Goal: Task Accomplishment & Management: Manage account settings

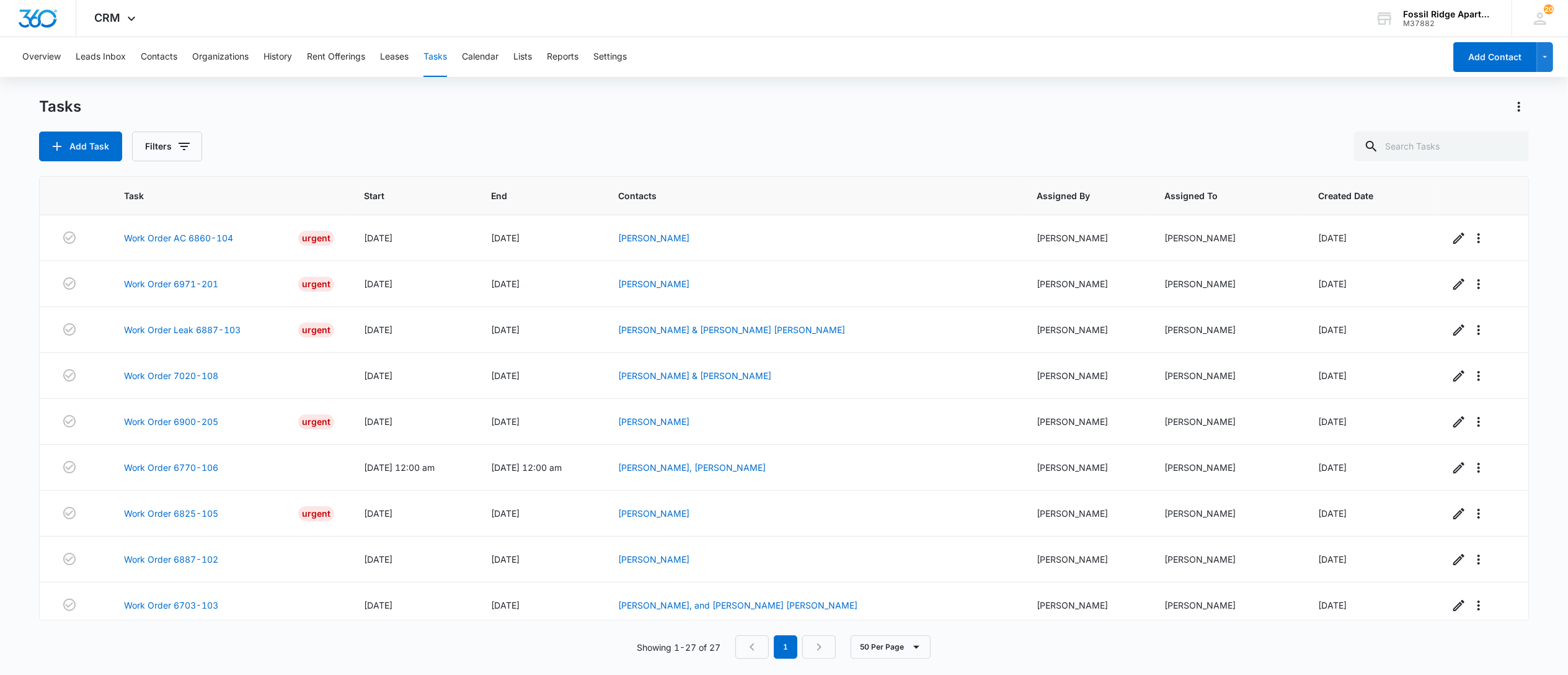
scroll to position [867, 0]
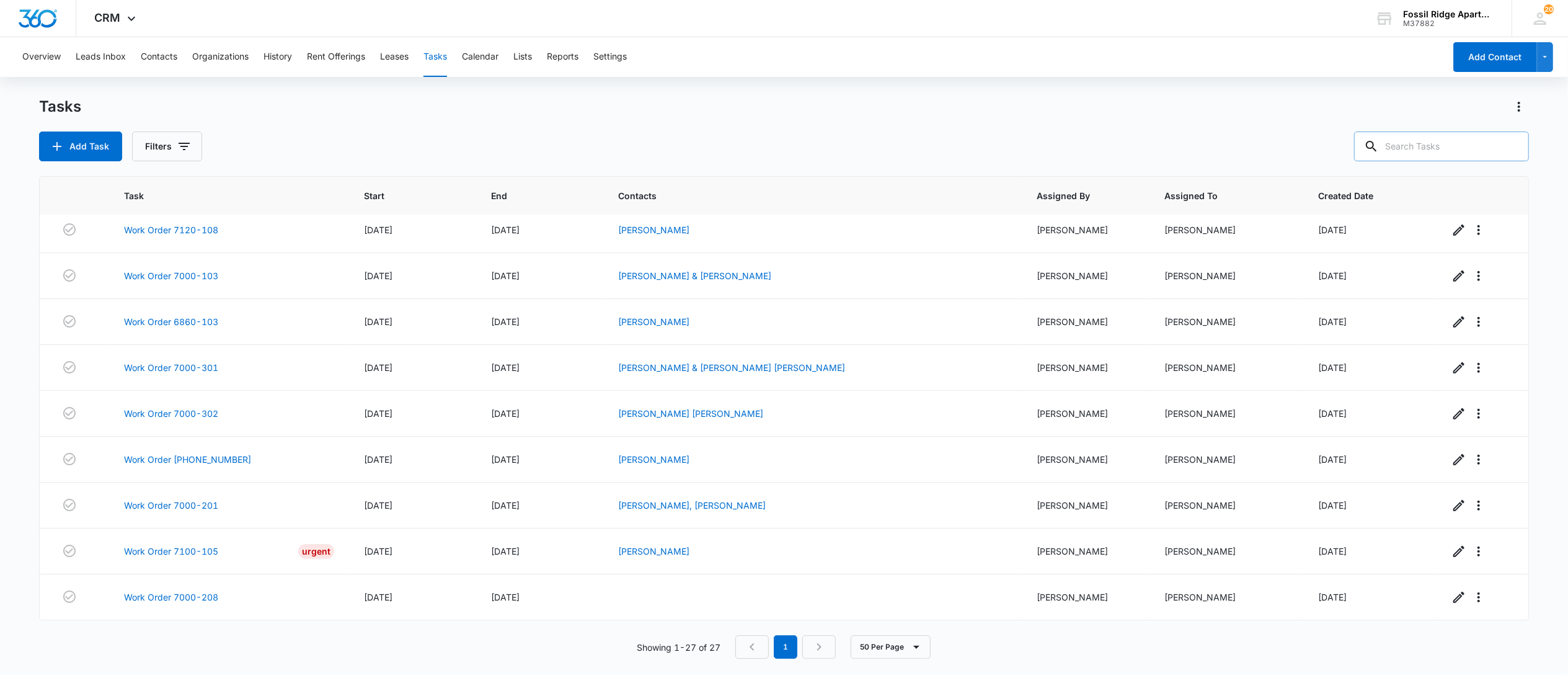
click at [1435, 152] on input "text" at bounding box center [1441, 147] width 175 height 30
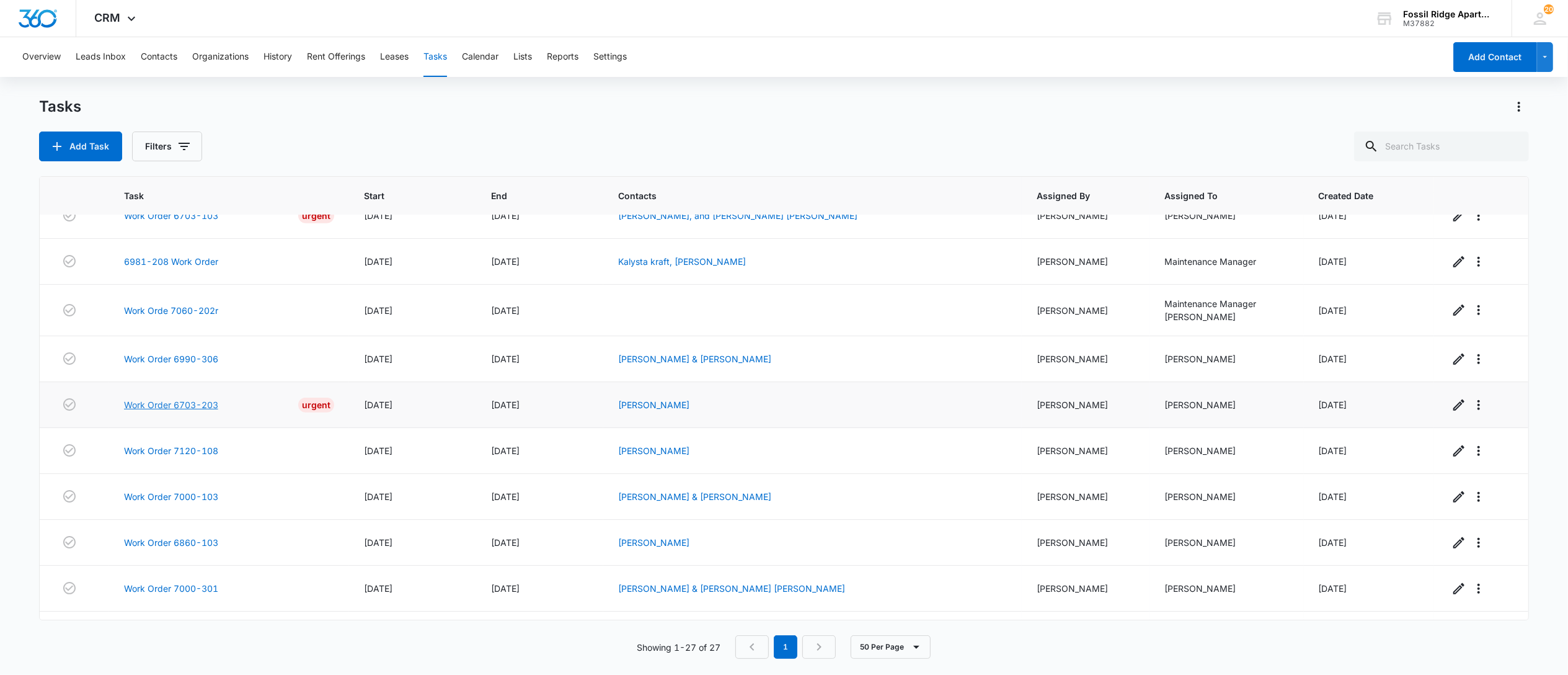
click at [179, 411] on link "Work Order 6703-203" at bounding box center [171, 404] width 94 height 13
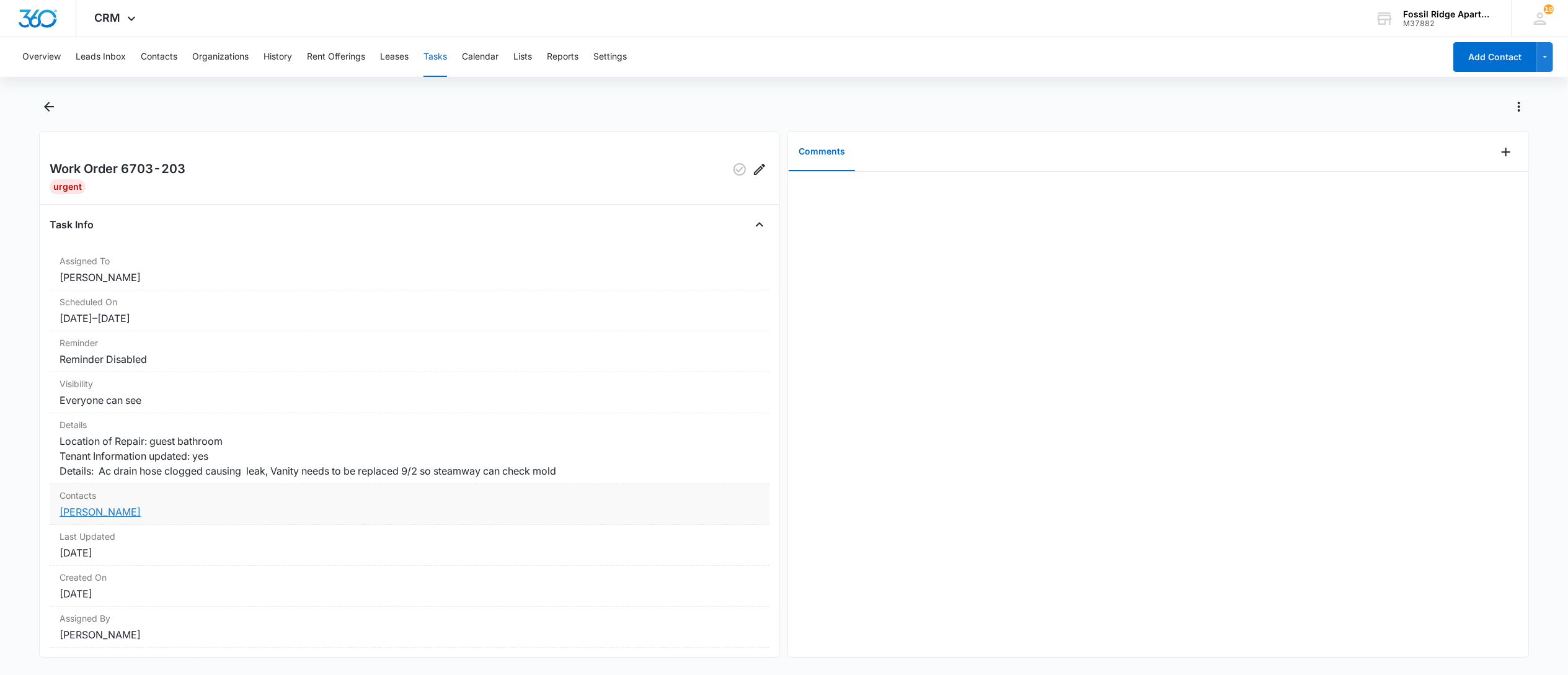
click at [88, 518] on link "[PERSON_NAME]" at bounding box center [100, 512] width 81 height 13
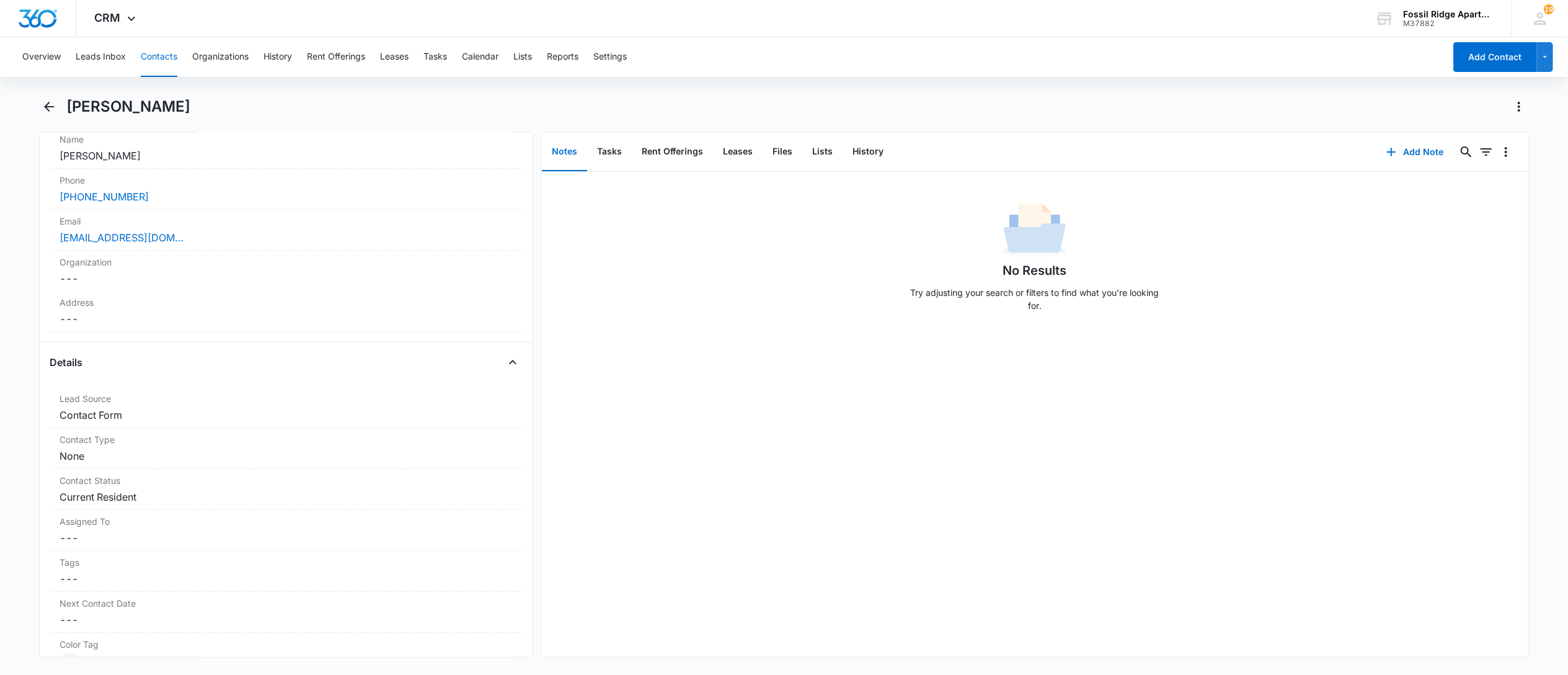
scroll to position [578, 0]
click at [161, 57] on button "Contacts" at bounding box center [159, 56] width 36 height 39
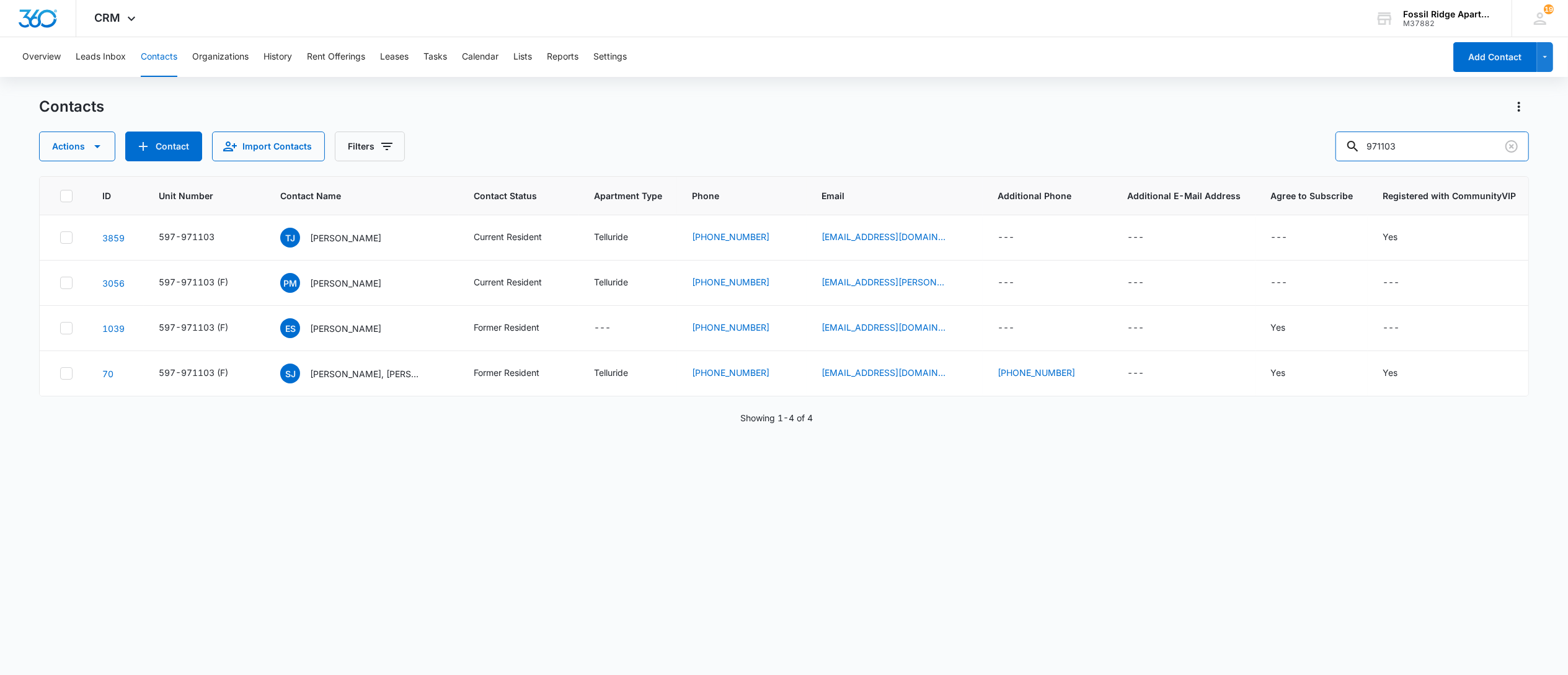
drag, startPoint x: 1390, startPoint y: 162, endPoint x: 1044, endPoint y: 115, distance: 349.2
click at [1199, 156] on div "Actions Contact Import Contacts Filters 971103" at bounding box center [784, 147] width 1490 height 30
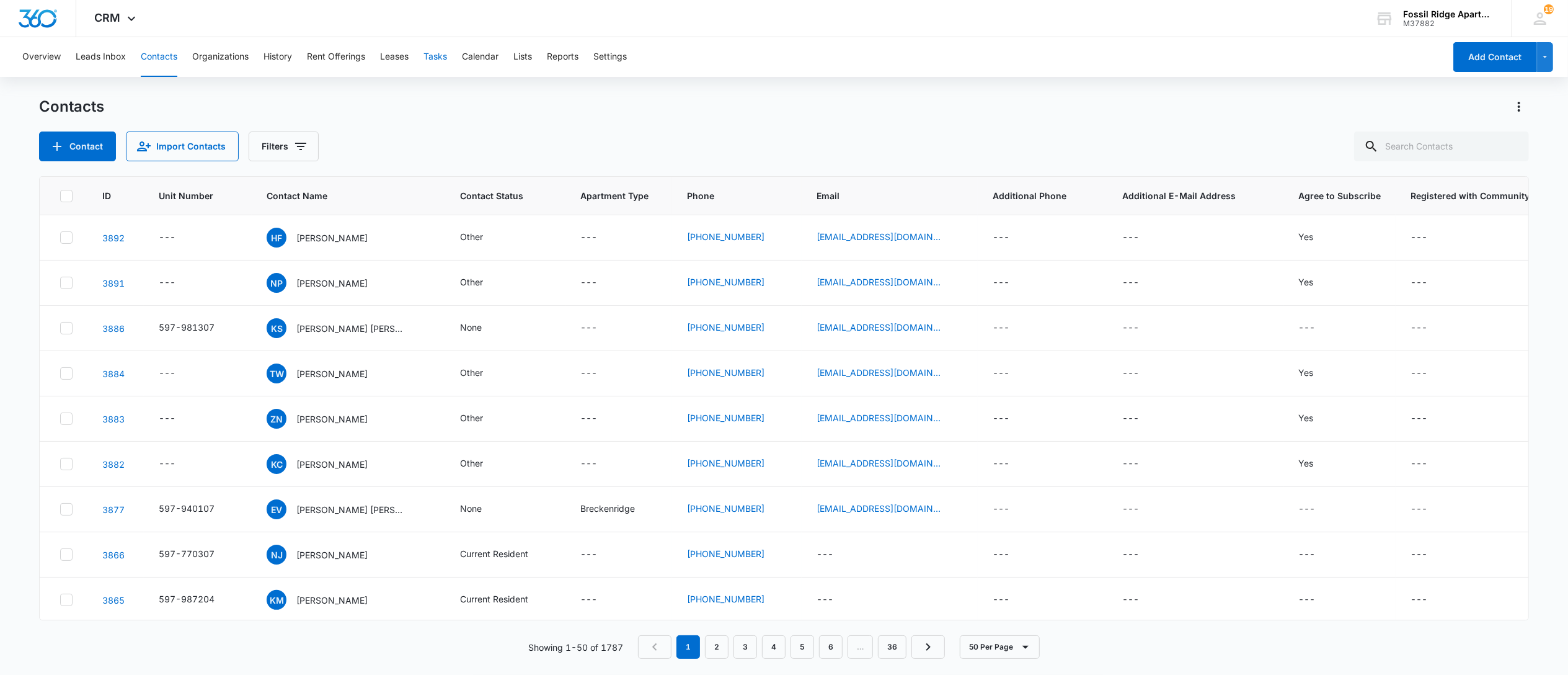
click at [439, 57] on button "Tasks" at bounding box center [435, 56] width 24 height 39
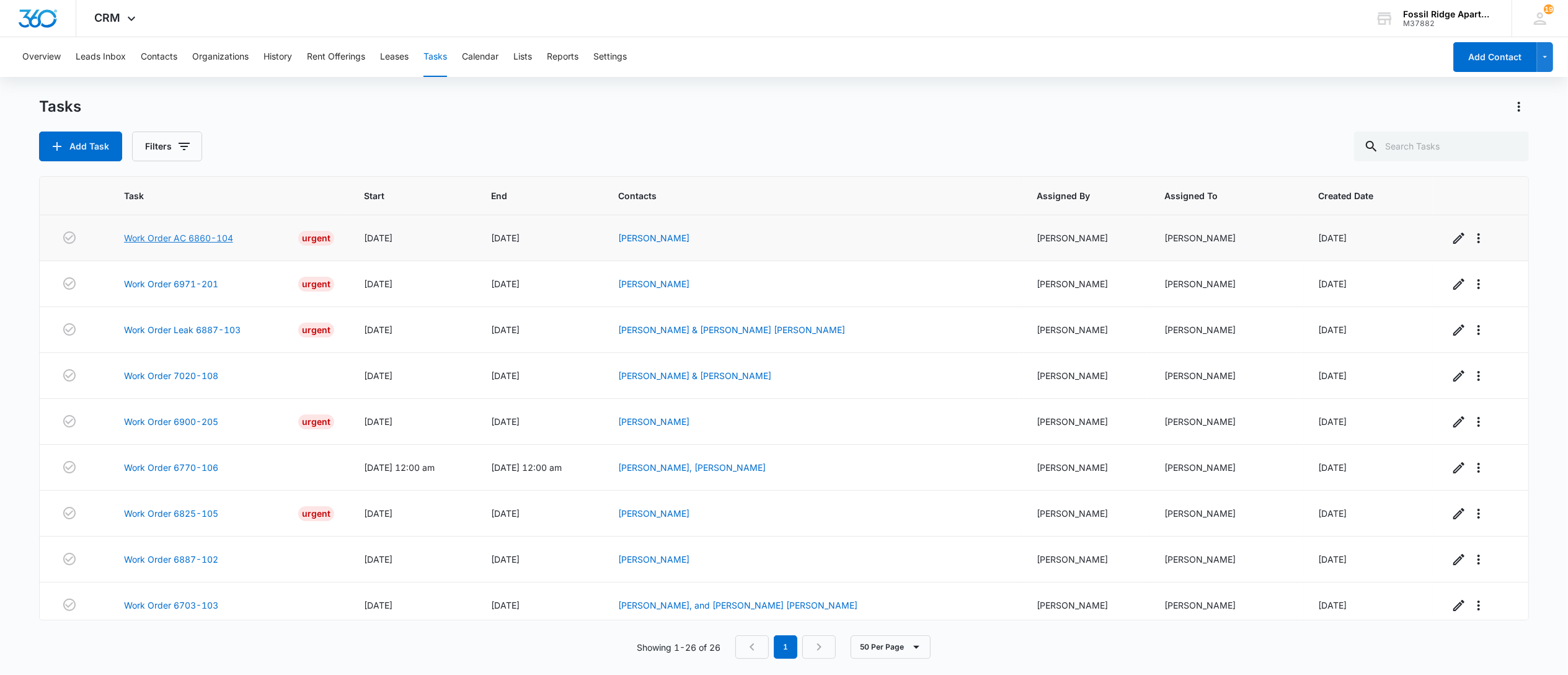
click at [207, 241] on link "Work Order AC 6860-104" at bounding box center [179, 238] width 109 height 13
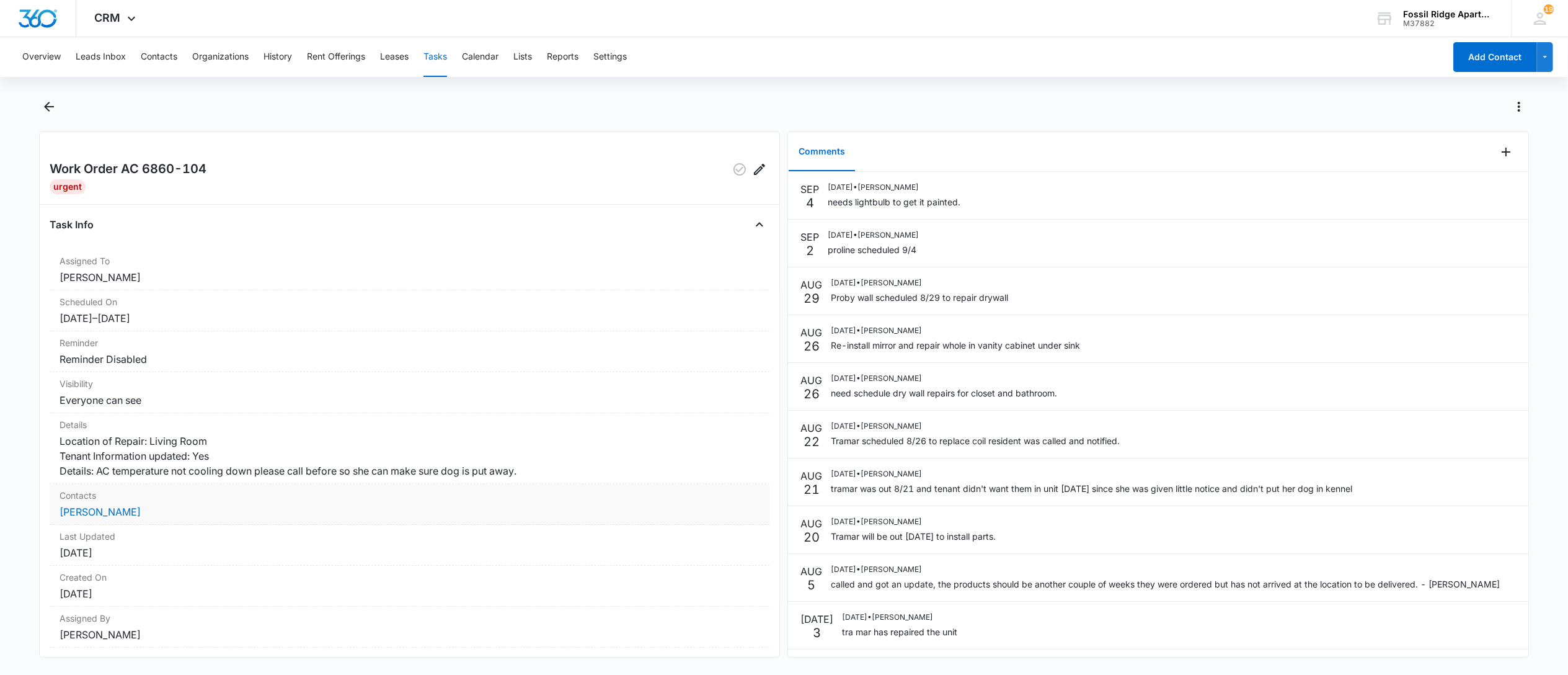
click at [93, 519] on dd "[PERSON_NAME]" at bounding box center [409, 512] width 700 height 15
click at [91, 518] on link "[PERSON_NAME]" at bounding box center [100, 512] width 81 height 13
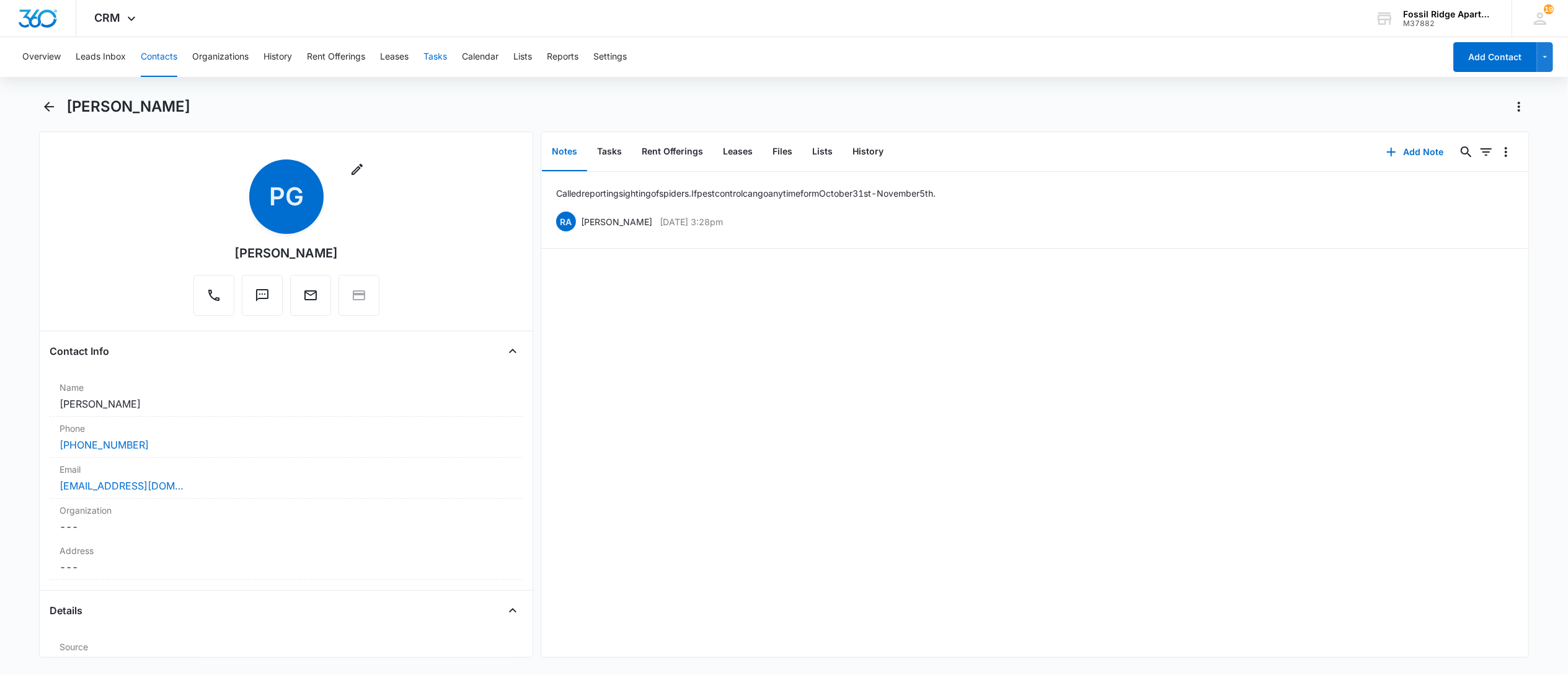
click at [430, 55] on button "Tasks" at bounding box center [435, 56] width 24 height 39
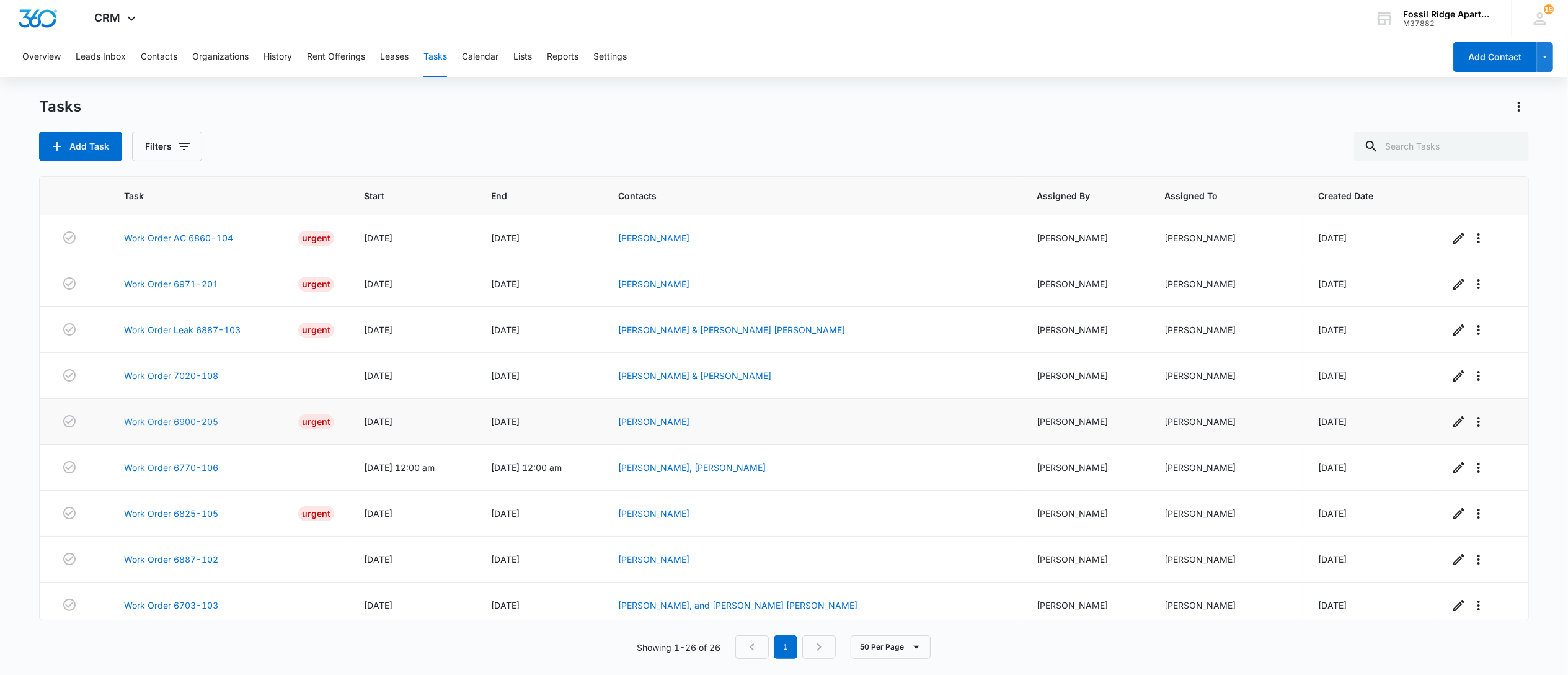
click at [185, 425] on link "Work Order 6900-205" at bounding box center [171, 421] width 94 height 13
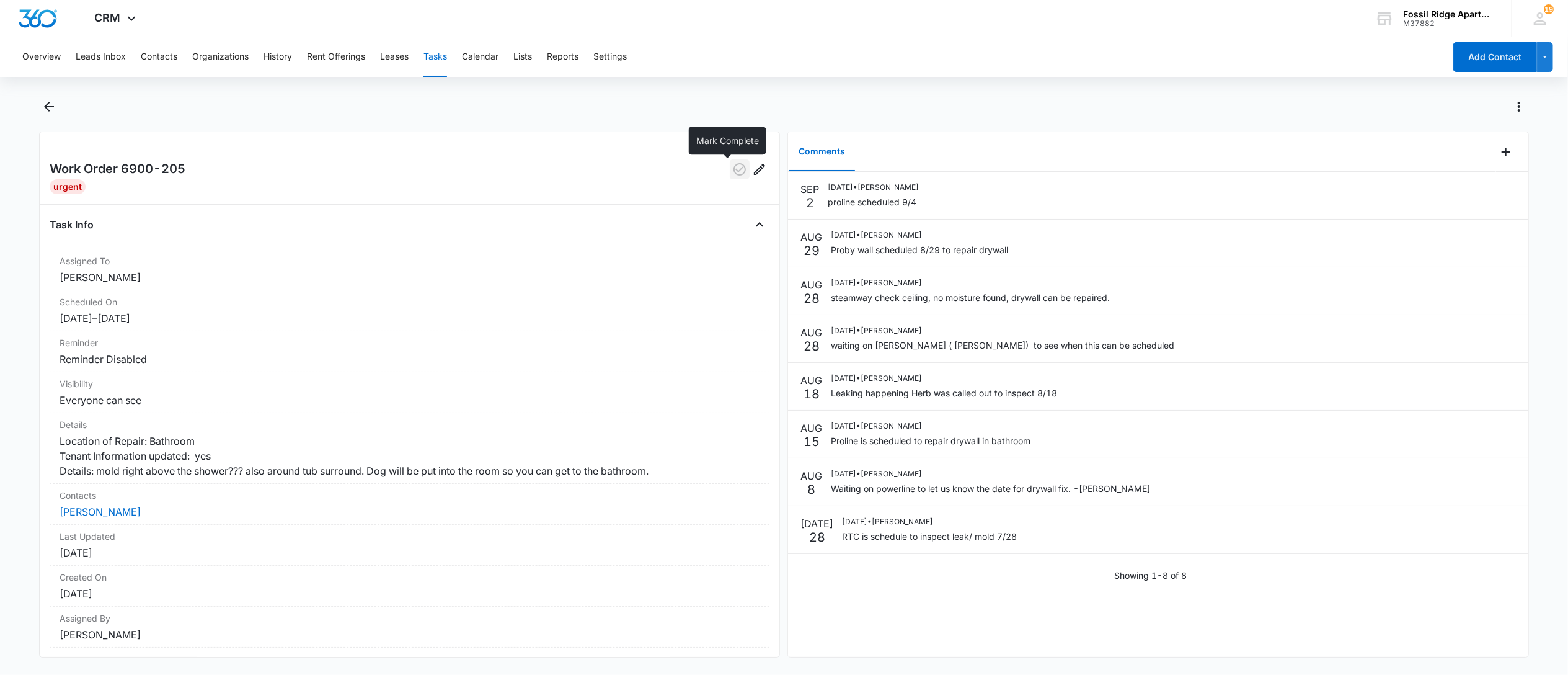
click at [730, 177] on button "button" at bounding box center [740, 169] width 20 height 20
click at [437, 53] on button "Tasks" at bounding box center [435, 56] width 24 height 39
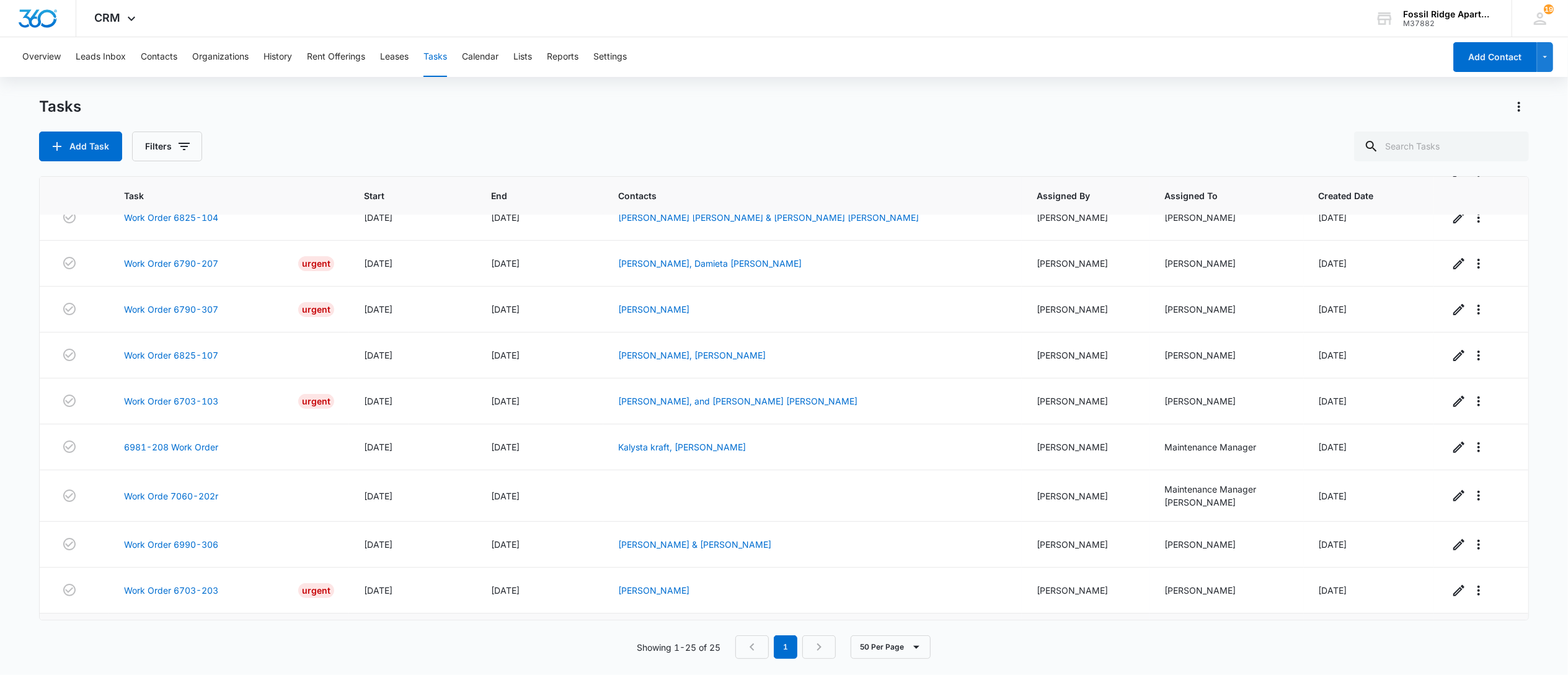
scroll to position [360, 0]
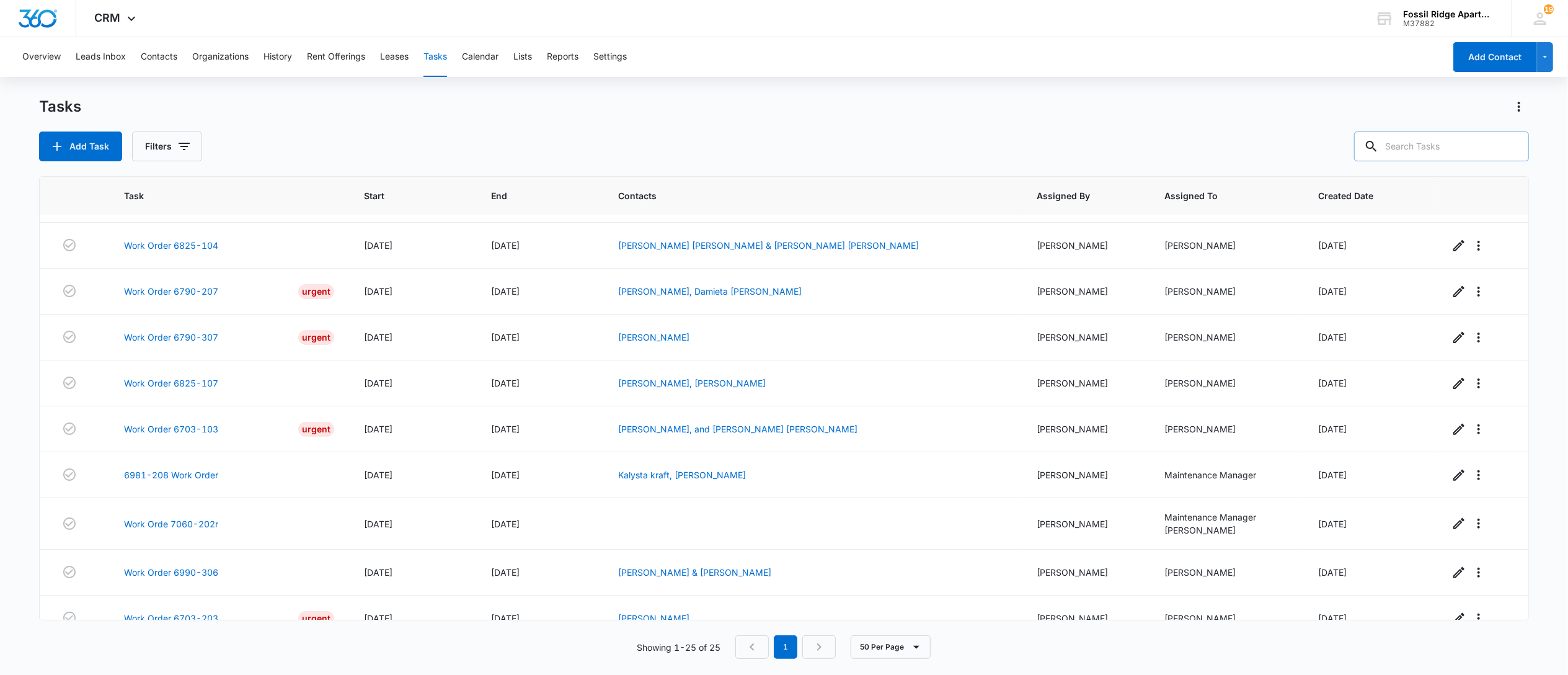
click at [1434, 132] on input "text" at bounding box center [1441, 147] width 175 height 30
click at [1430, 135] on input "text" at bounding box center [1441, 147] width 175 height 30
type input "6940-307"
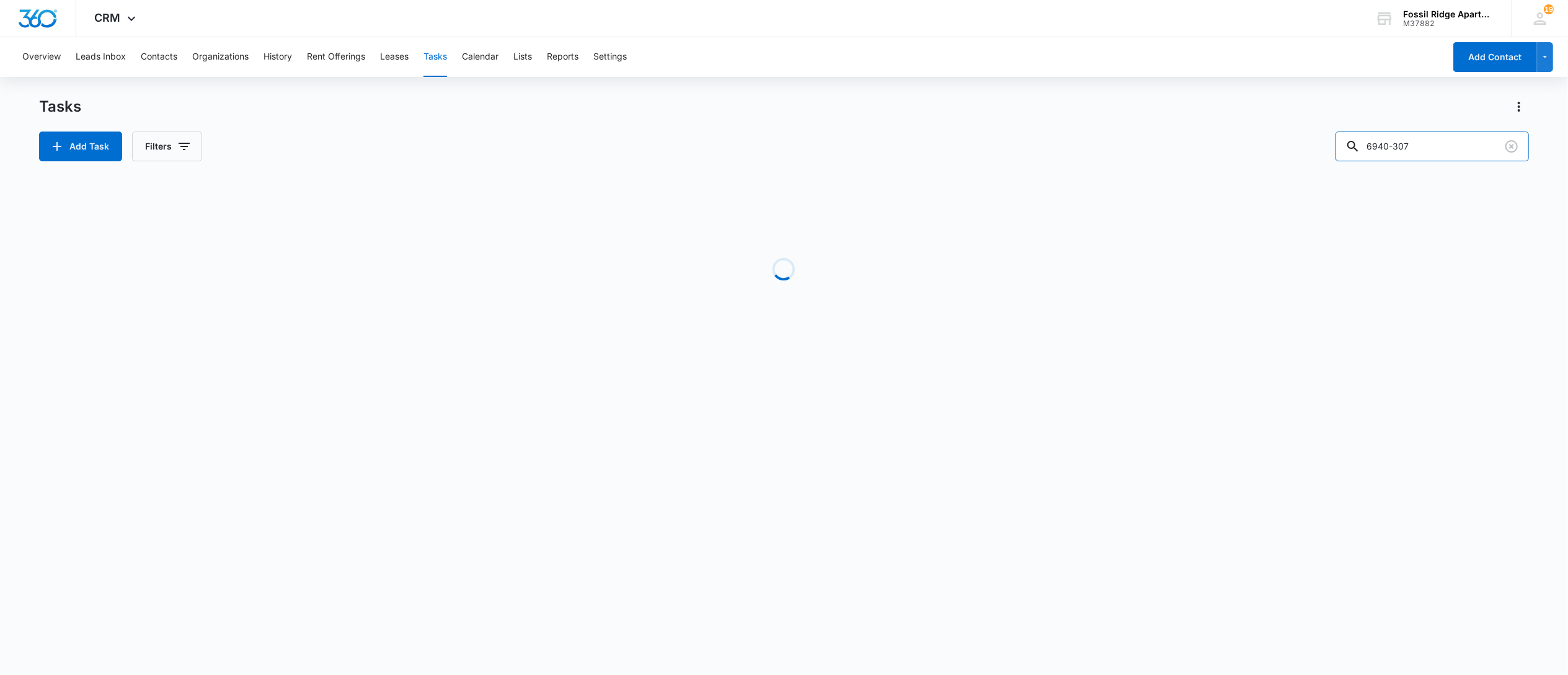
scroll to position [0, 0]
click at [177, 145] on icon "button" at bounding box center [184, 147] width 15 height 15
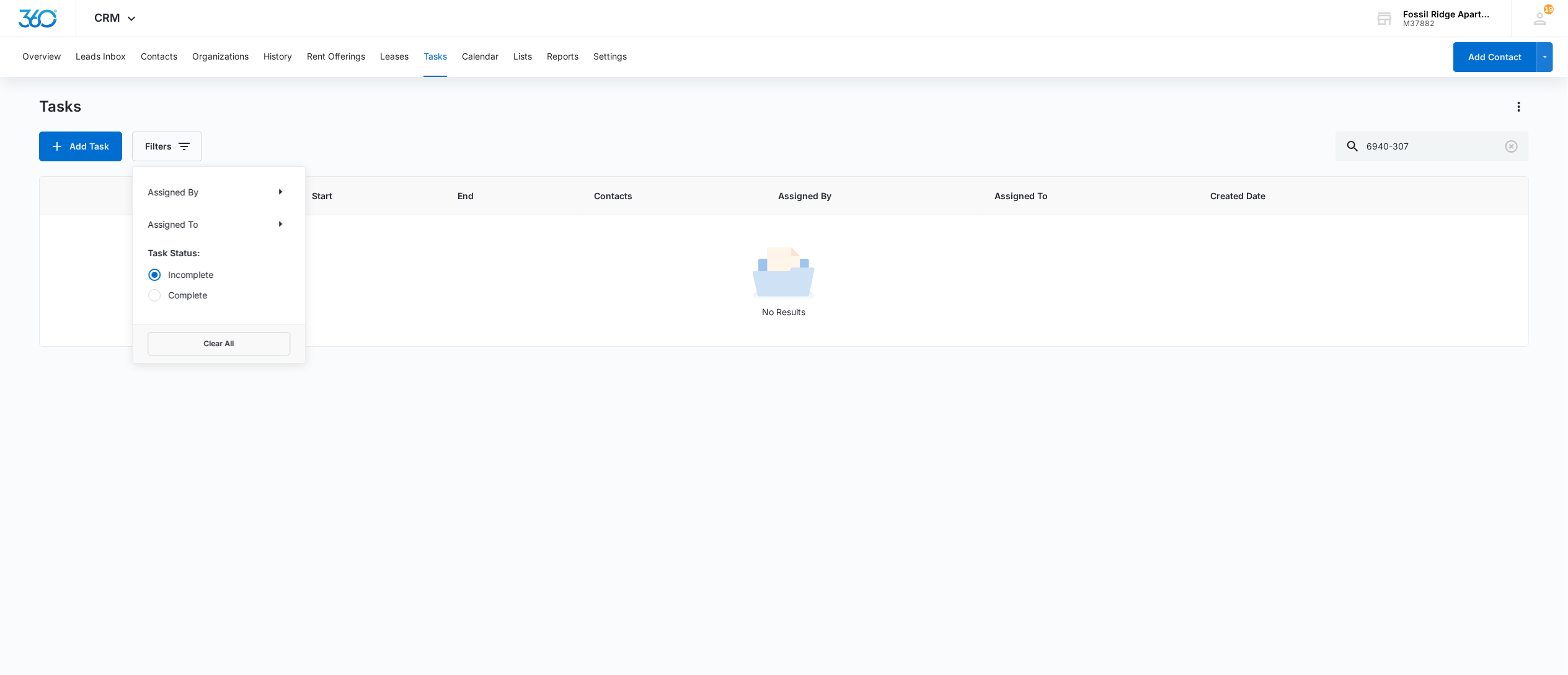
click at [165, 288] on label "Complete" at bounding box center [219, 295] width 143 height 13
click at [148, 295] on input "Complete" at bounding box center [148, 295] width 1 height 1
radio input "false"
radio input "true"
click at [175, 336] on button "Clear All" at bounding box center [219, 344] width 143 height 24
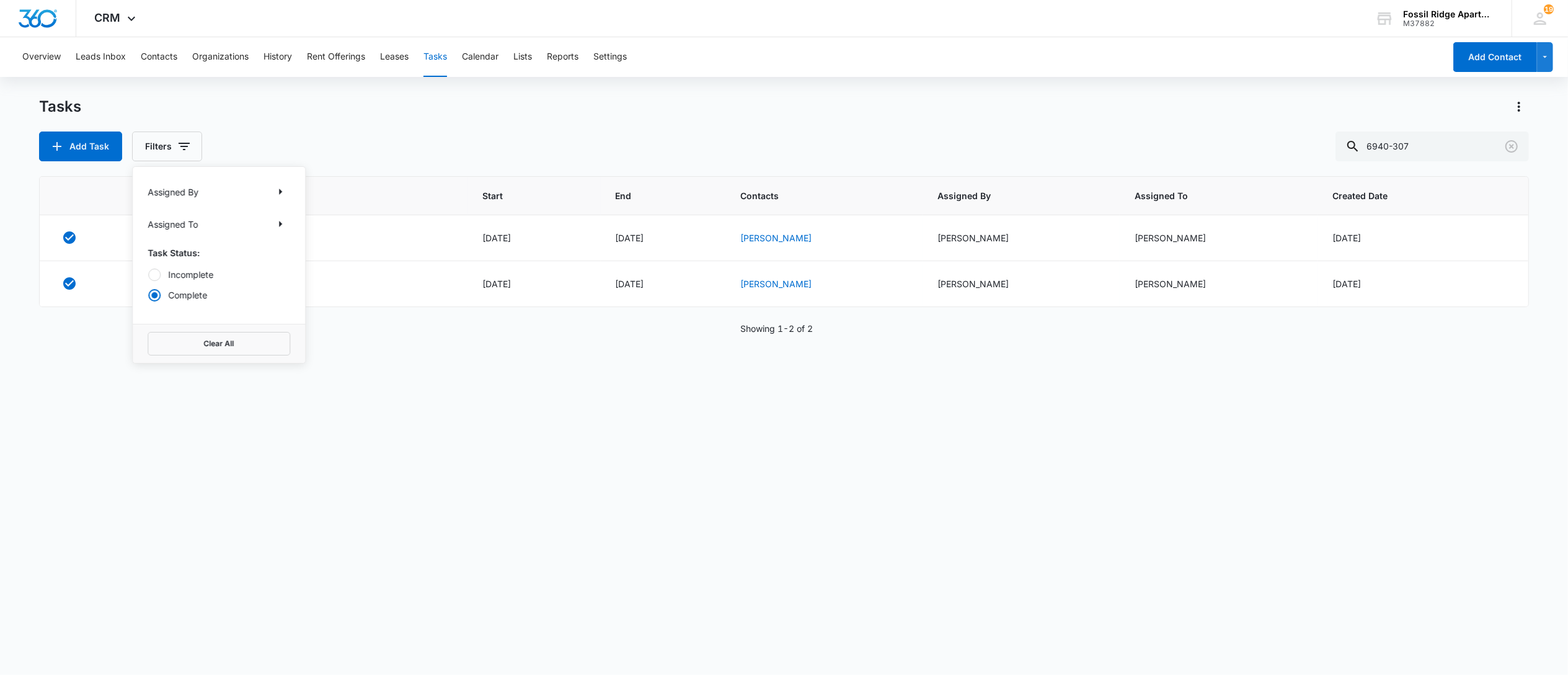
click at [775, 85] on div "Overview Leads Inbox Contacts Organizations History Rent Offerings Leases Tasks…" at bounding box center [784, 355] width 1568 height 636
click at [212, 248] on td "Work Order 6940-307" at bounding box center [307, 238] width 321 height 46
click at [215, 241] on link "Work Order 6940-307" at bounding box center [208, 238] width 94 height 13
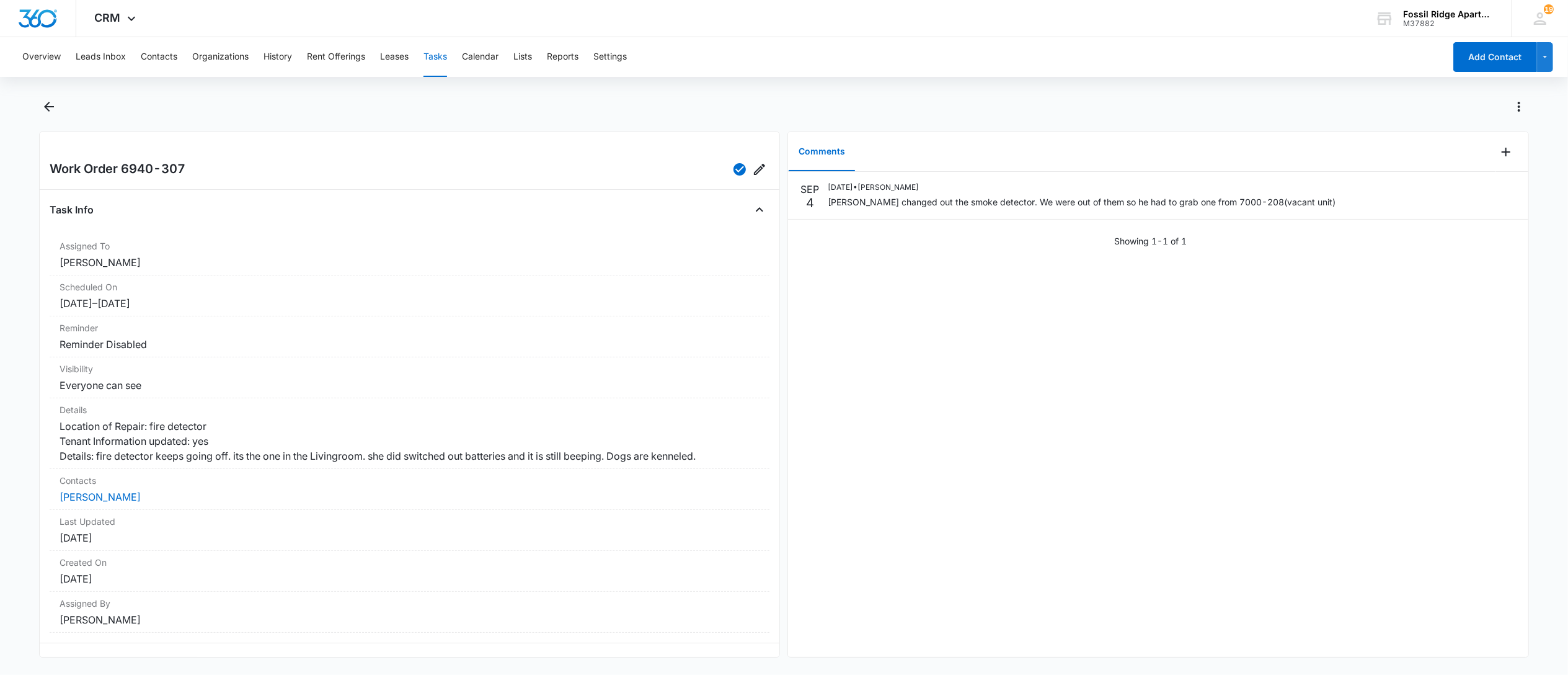
click at [433, 53] on button "Tasks" at bounding box center [435, 56] width 24 height 39
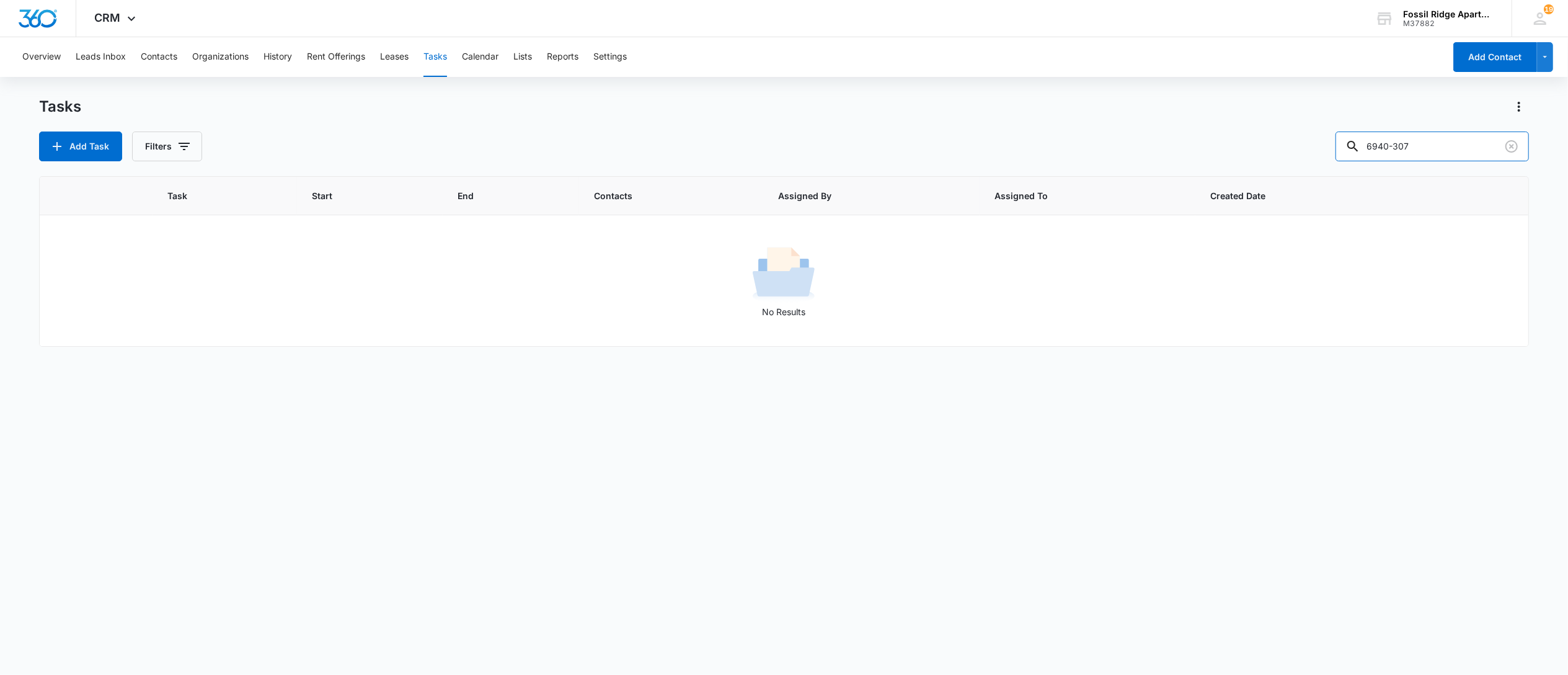
drag, startPoint x: 1421, startPoint y: 154, endPoint x: 1140, endPoint y: 127, distance: 282.3
click at [1144, 137] on div "Add Task Filters 6940-307" at bounding box center [784, 147] width 1490 height 30
type input "7100-105"
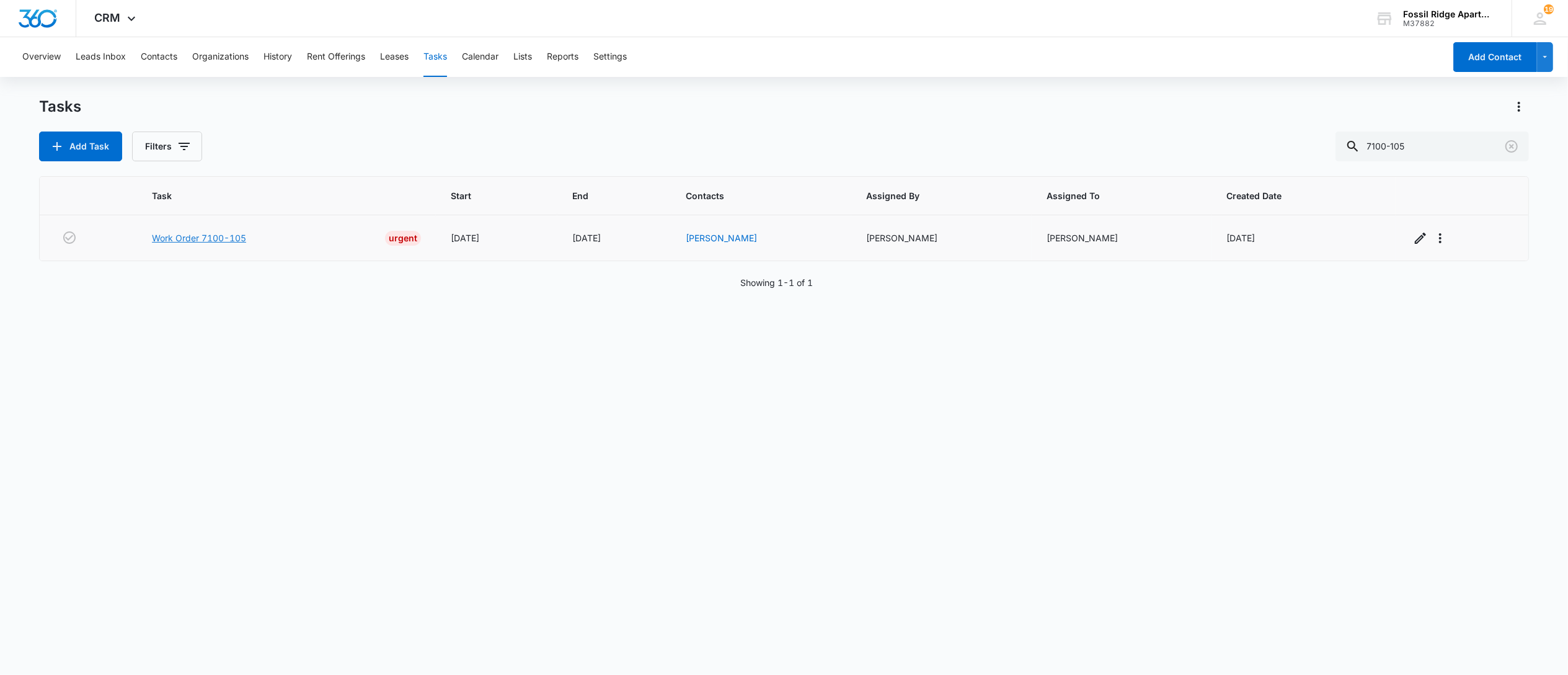
click at [201, 234] on link "Work Order 7100-105" at bounding box center [199, 238] width 94 height 13
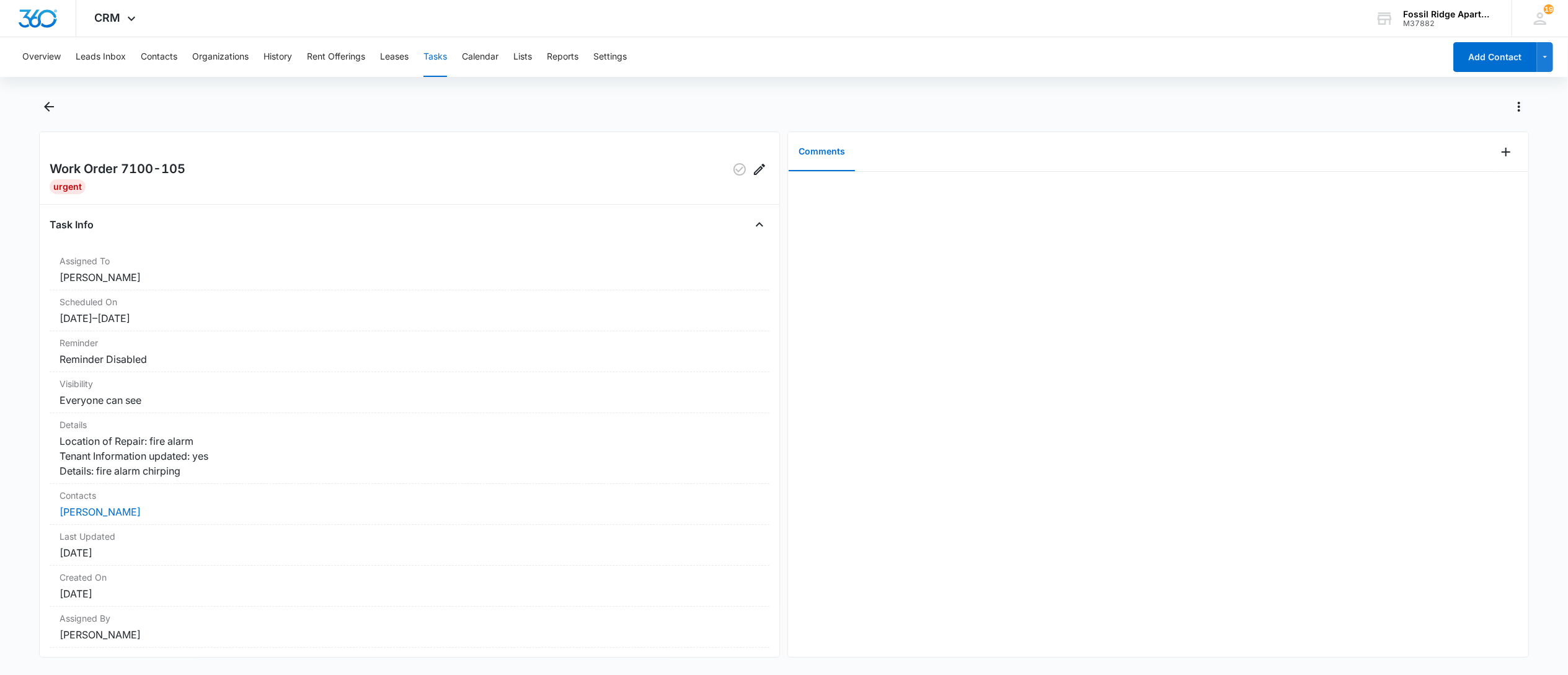
click at [1507, 155] on div at bounding box center [1512, 152] width 32 height 39
click at [1498, 155] on icon "Add Comment" at bounding box center [1506, 152] width 15 height 15
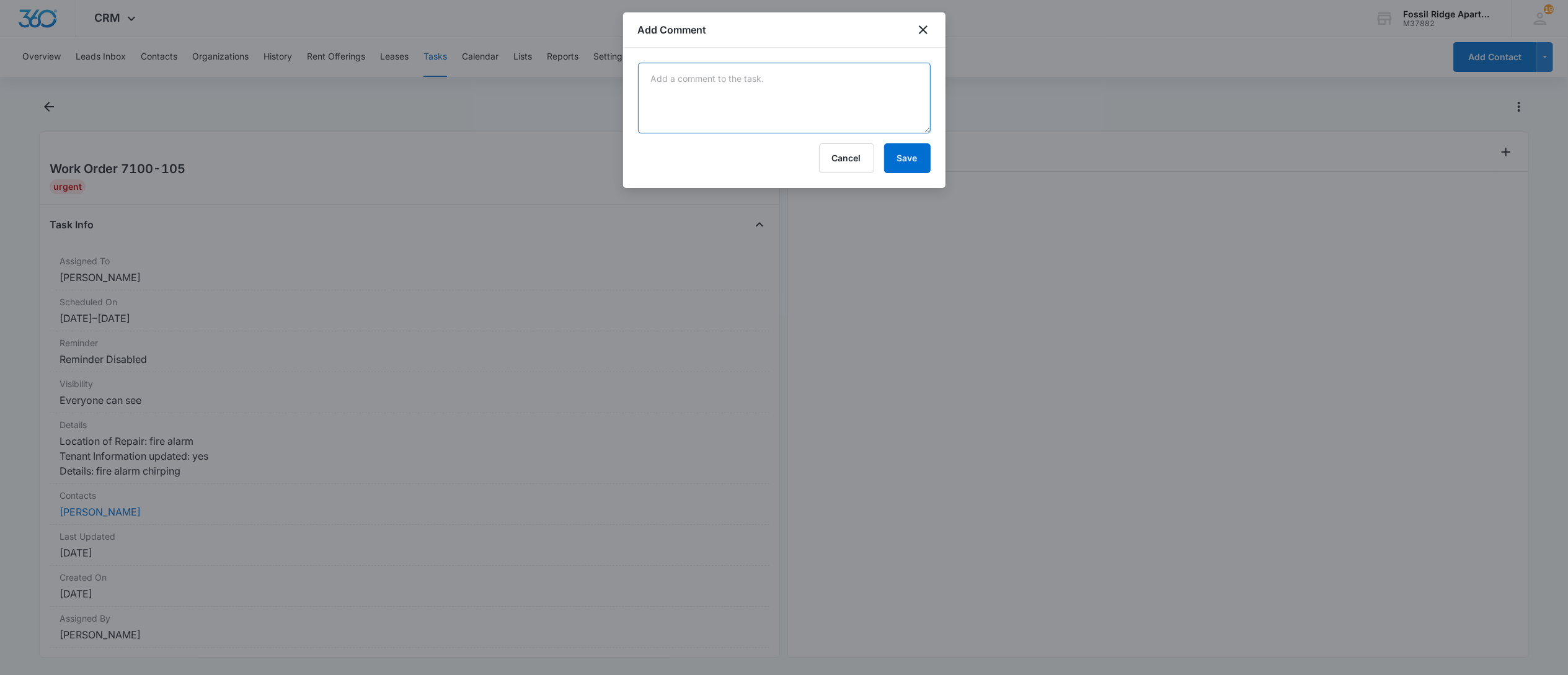
click at [747, 90] on textarea at bounding box center [784, 98] width 293 height 71
type textarea "competed by leo"
click at [915, 164] on button "Save" at bounding box center [907, 159] width 46 height 30
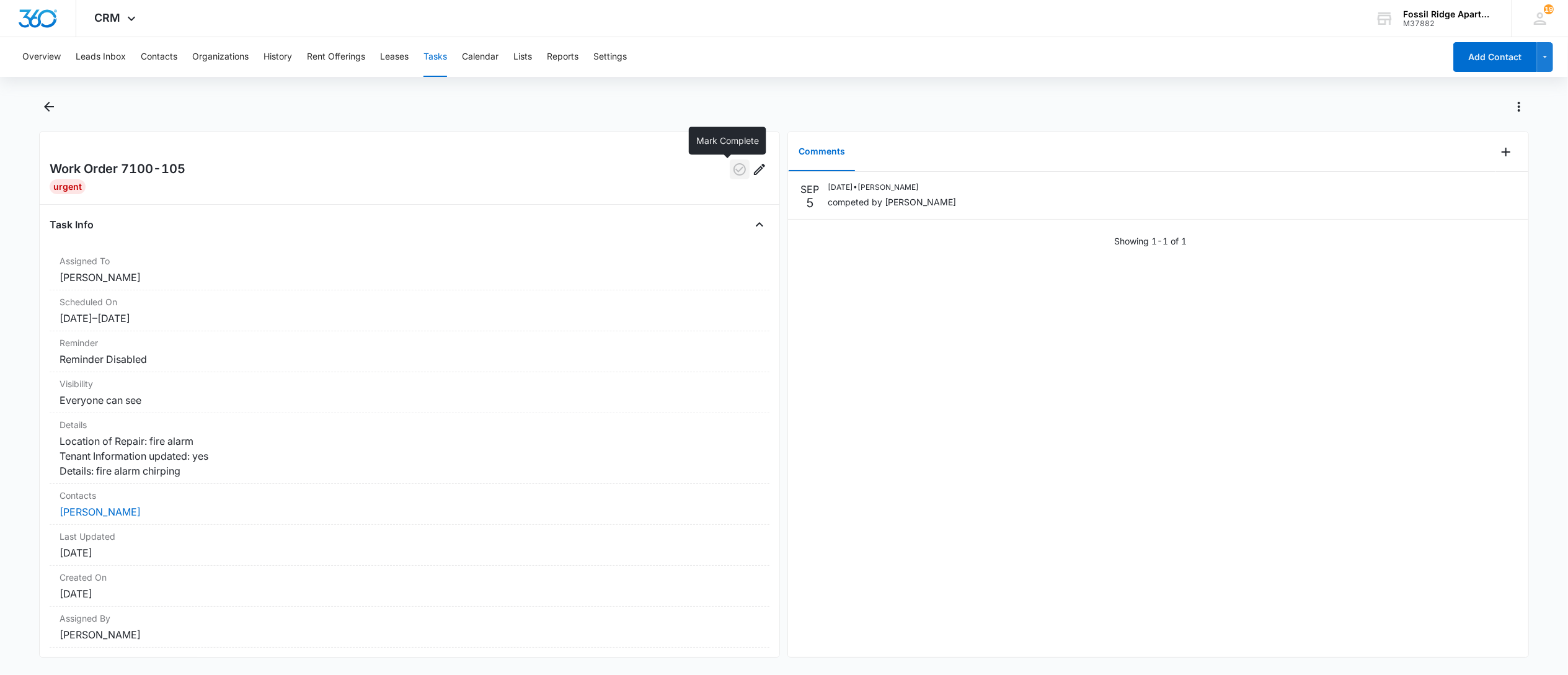
click at [732, 162] on icon "button" at bounding box center [740, 169] width 15 height 15
click at [432, 52] on button "Tasks" at bounding box center [435, 56] width 24 height 39
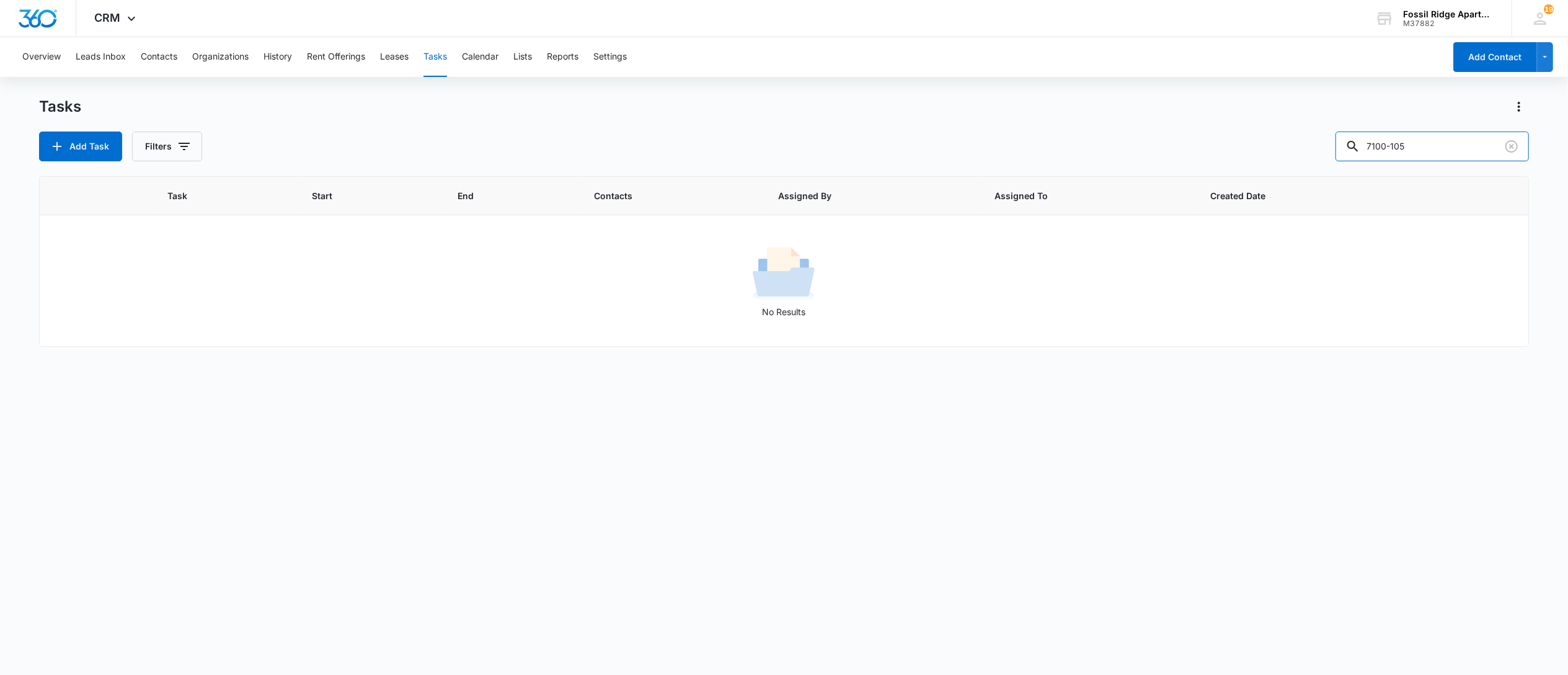
drag, startPoint x: 1427, startPoint y: 142, endPoint x: 1240, endPoint y: 194, distance: 194.1
click at [1255, 191] on div "Tasks Add Task Filters 7100-105 Task Start End Contacts Assigned By Assigned To…" at bounding box center [784, 385] width 1490 height 577
type input "7000-103"
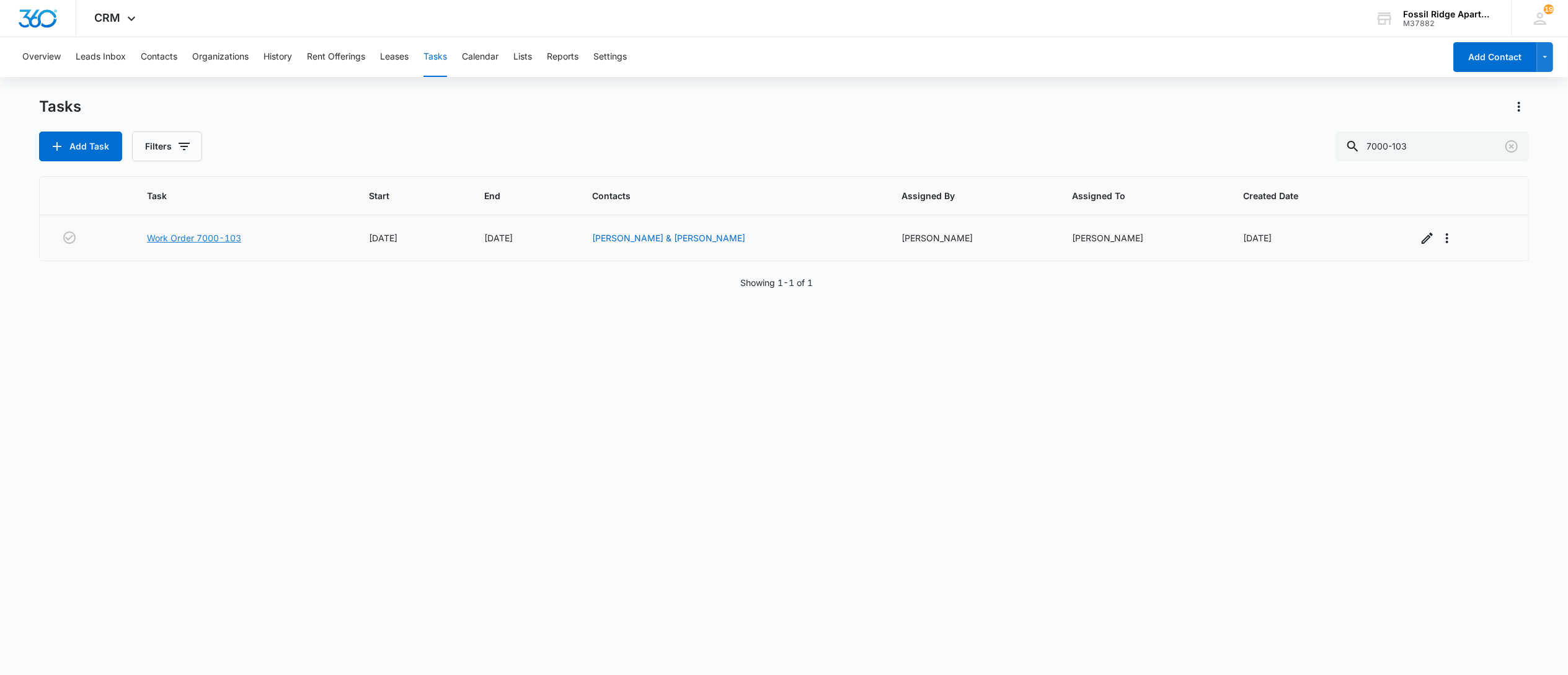
click at [221, 239] on link "Work Order 7000-103" at bounding box center [194, 238] width 94 height 13
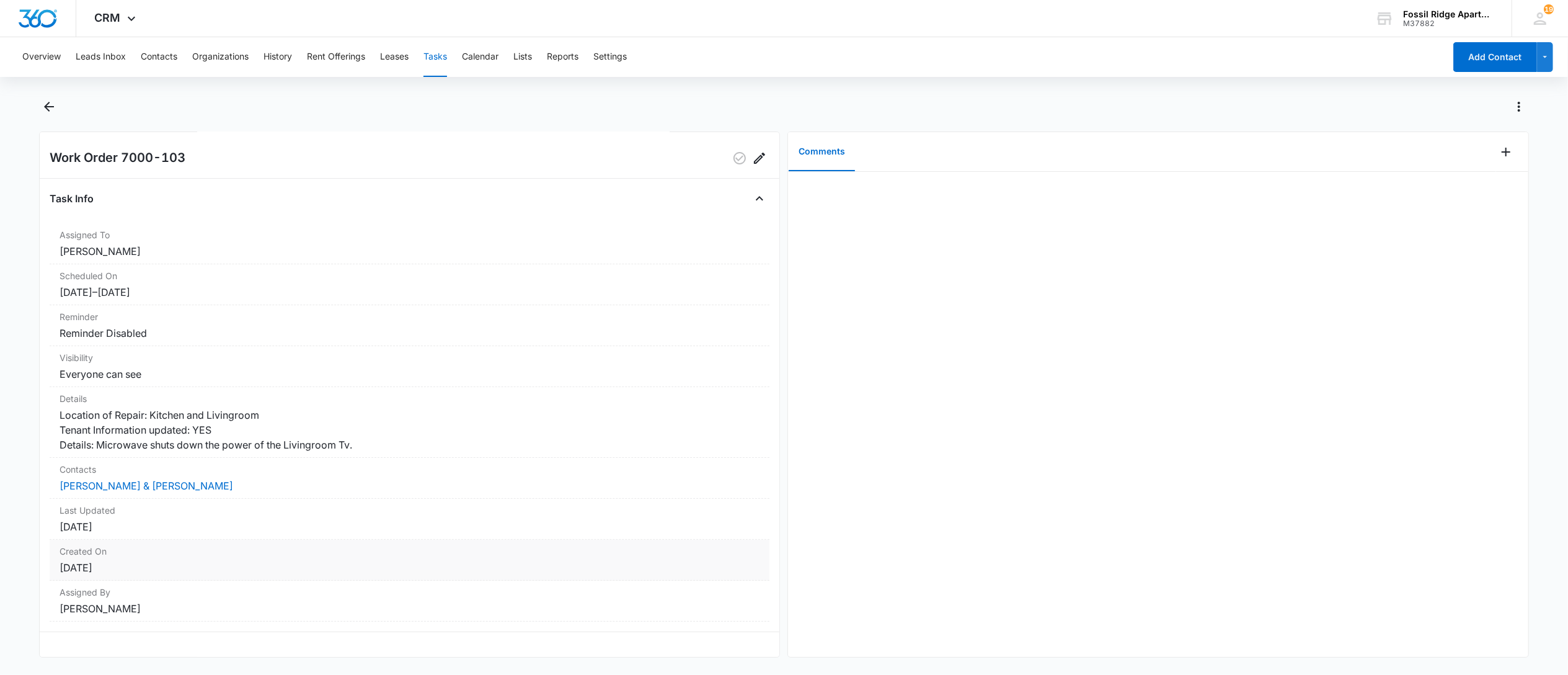
scroll to position [41, 0]
click at [435, 56] on button "Tasks" at bounding box center [435, 56] width 24 height 39
